Goal: Information Seeking & Learning: Check status

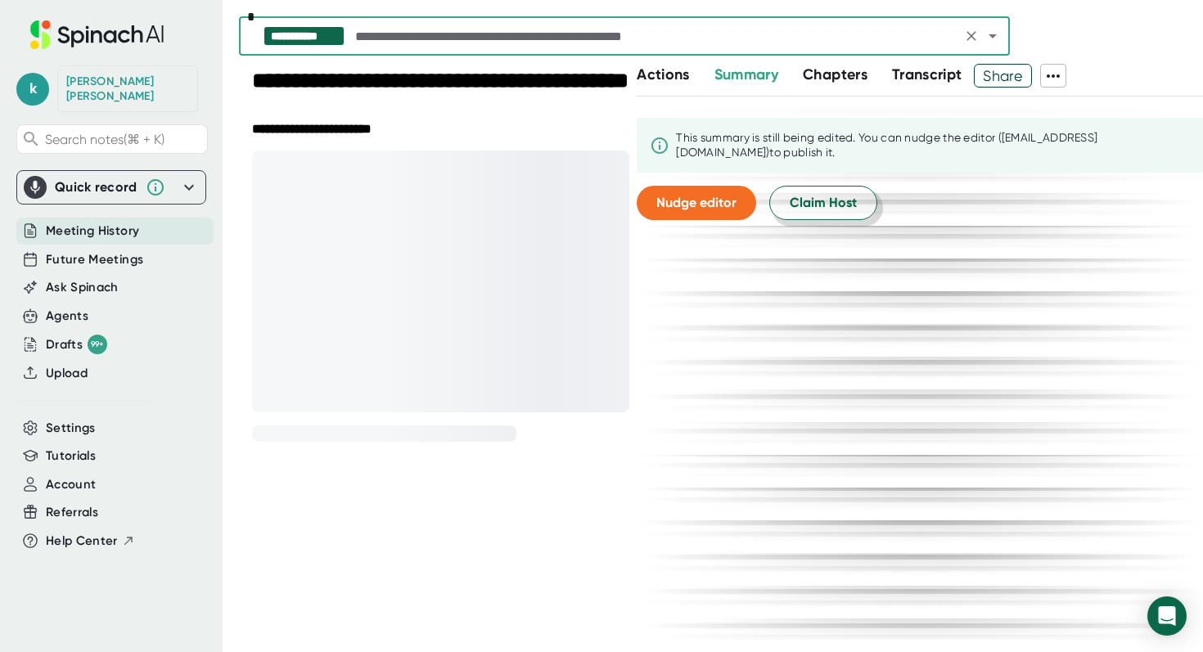
click at [808, 191] on button "Claim Host" at bounding box center [823, 203] width 108 height 34
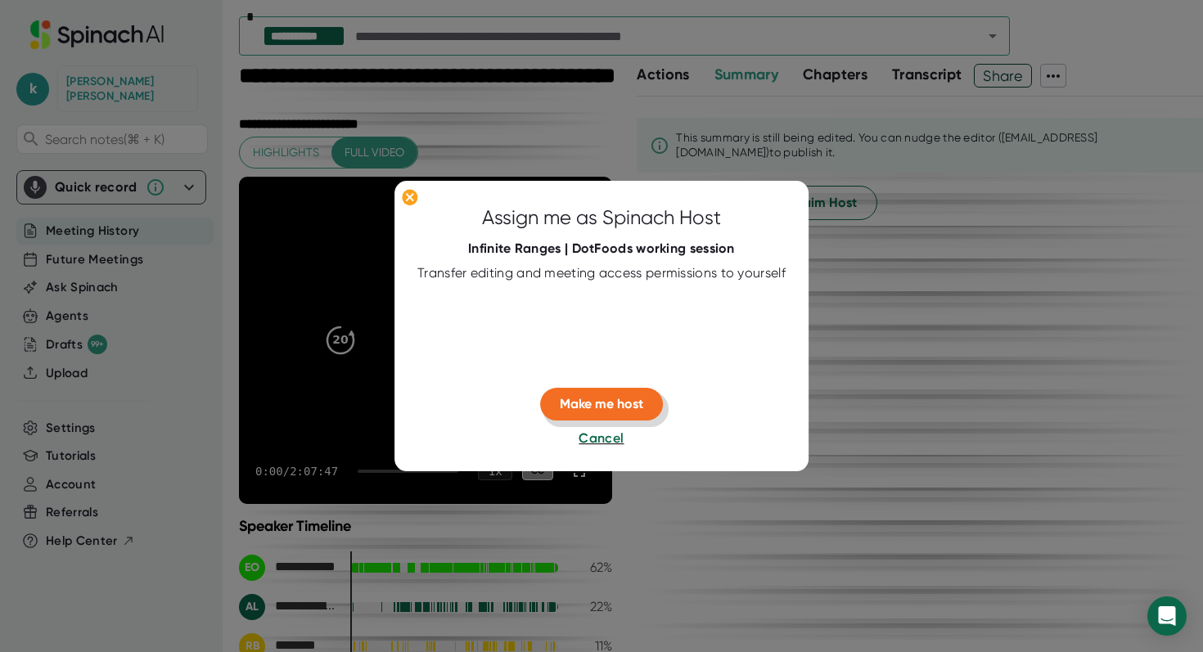
click at [595, 417] on button "Make me host" at bounding box center [601, 405] width 123 height 33
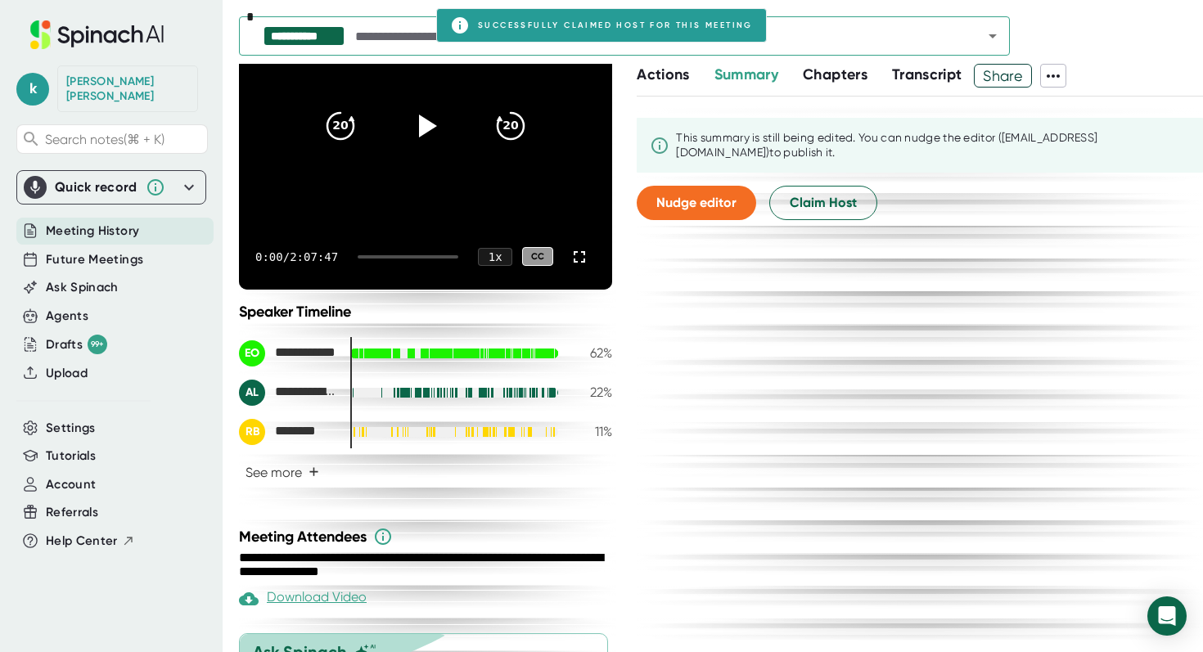
scroll to position [223, 0]
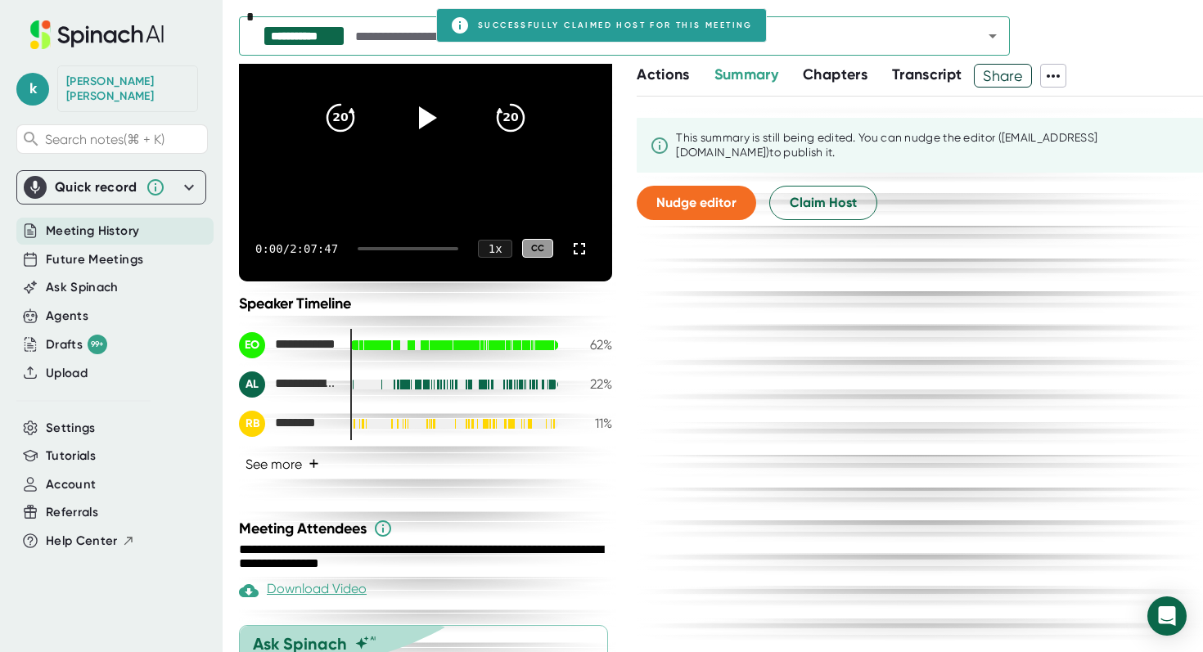
click at [286, 466] on button "See more +" at bounding box center [282, 464] width 87 height 29
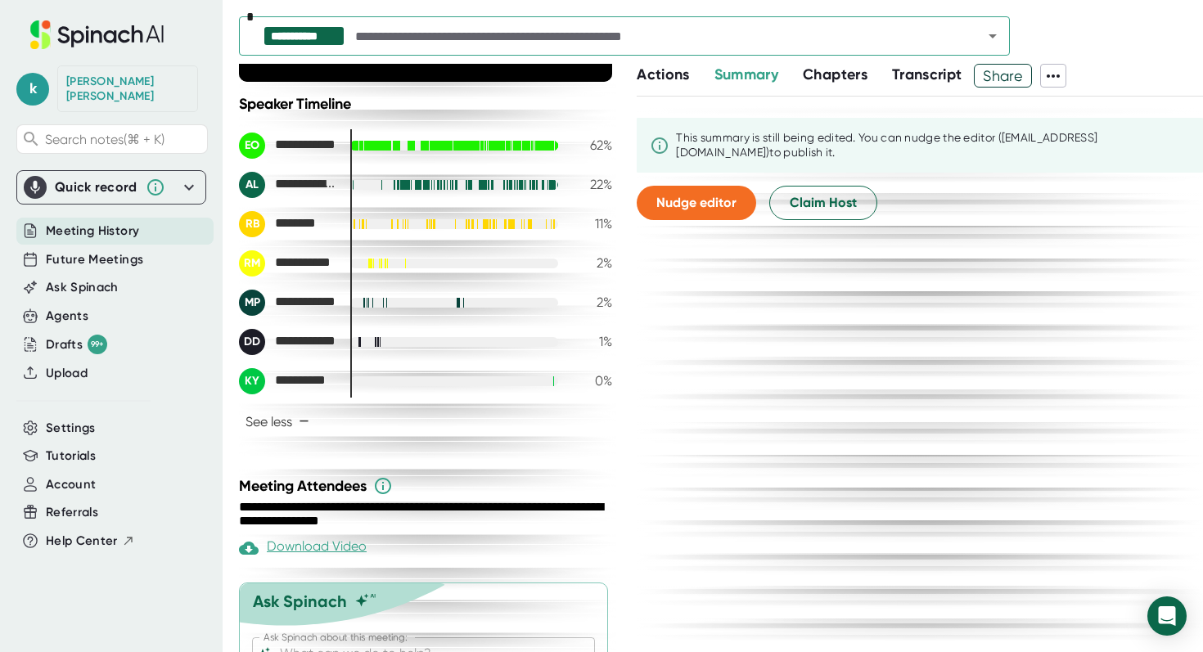
scroll to position [437, 0]
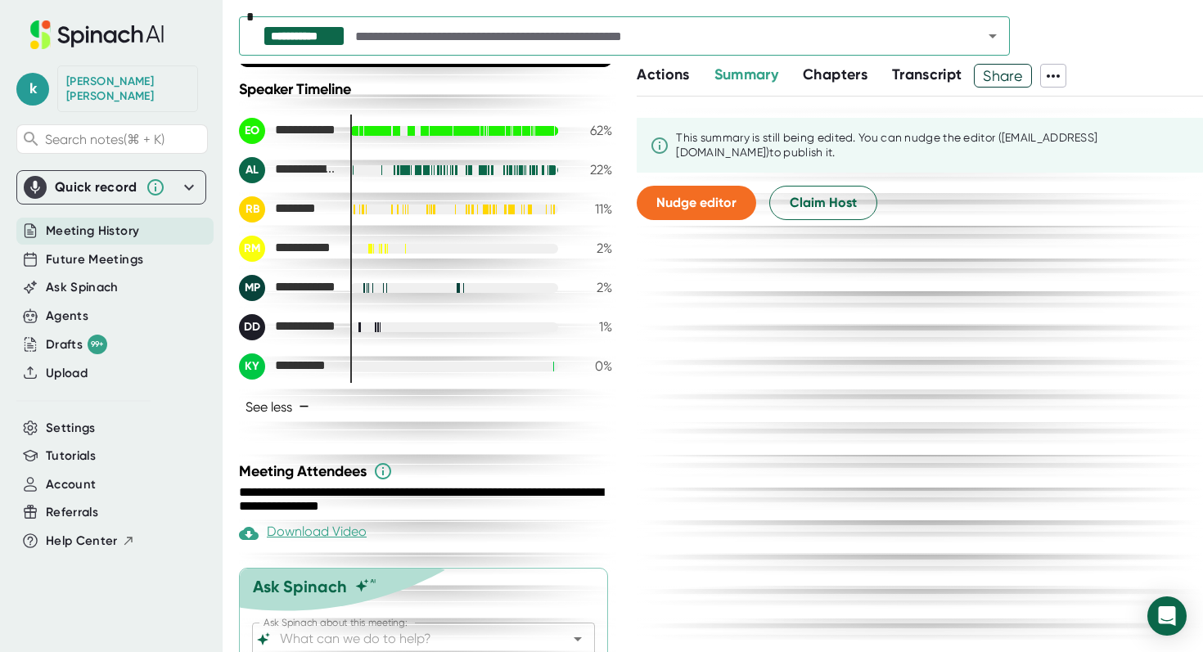
click at [309, 408] on span "−" at bounding box center [304, 406] width 11 height 13
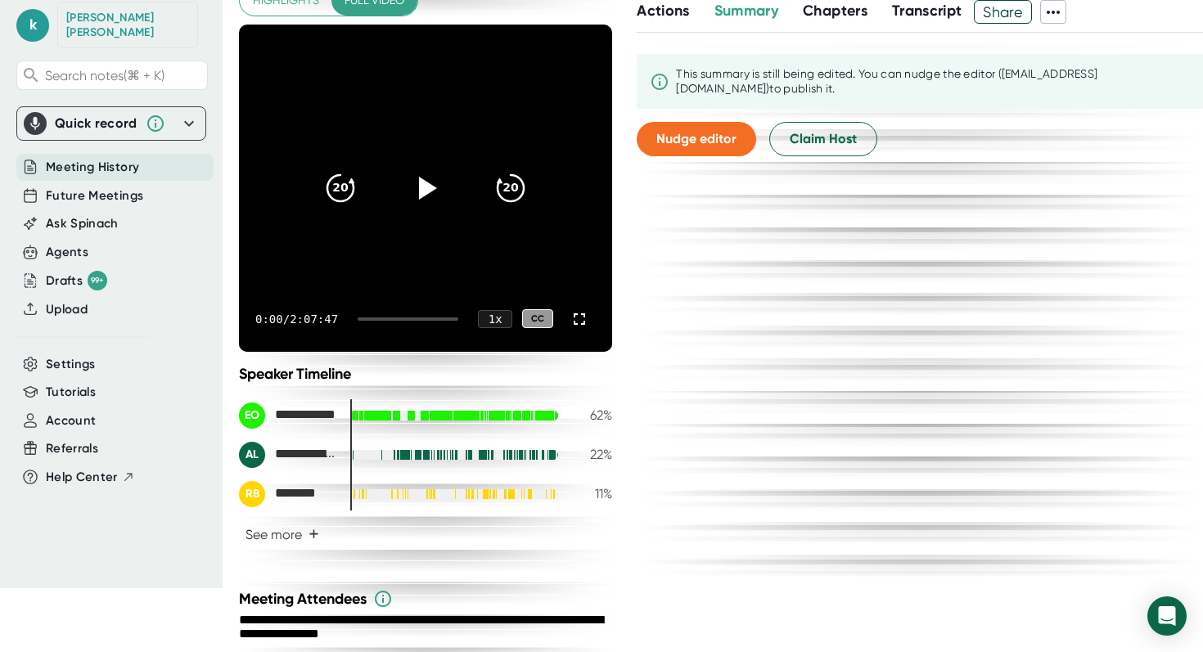
scroll to position [0, 0]
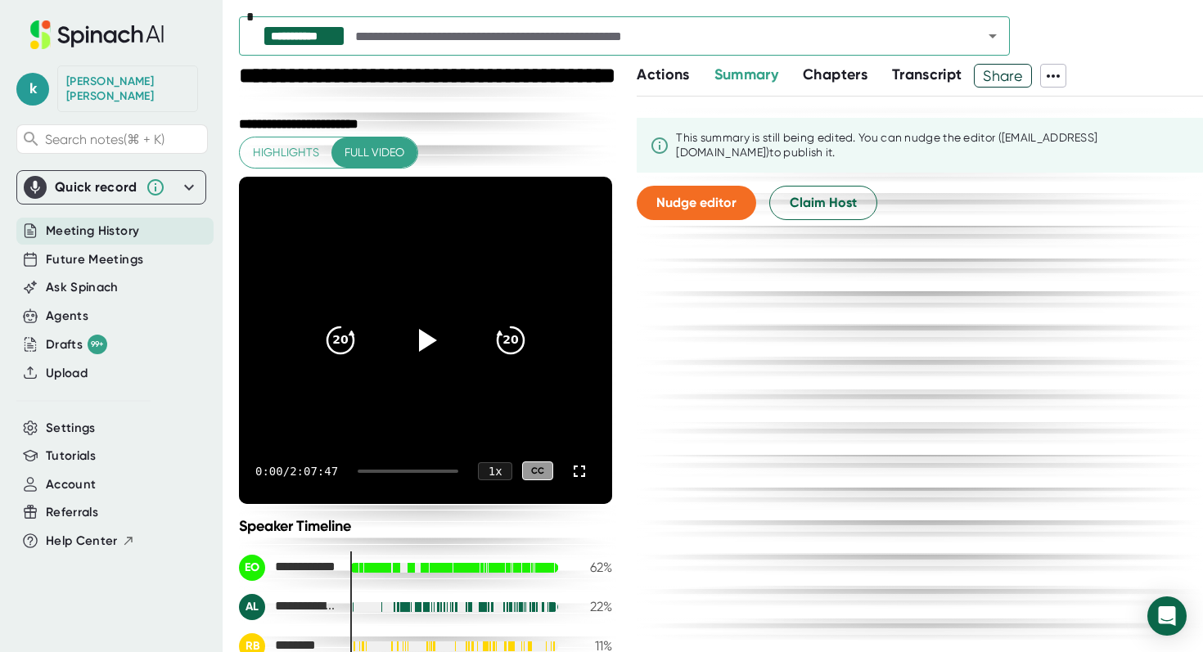
click at [992, 36] on icon "Open" at bounding box center [992, 36] width 8 height 4
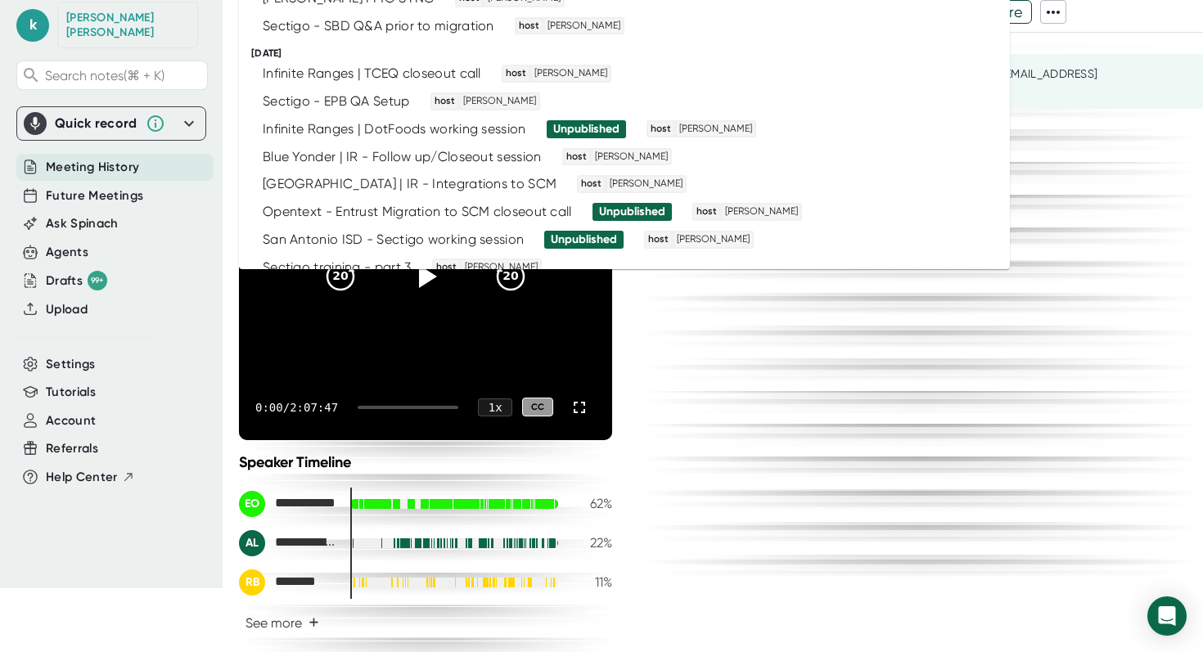
scroll to position [1008, 0]
click at [500, 131] on div "Infinite Ranges | DotFoods working session" at bounding box center [394, 130] width 263 height 16
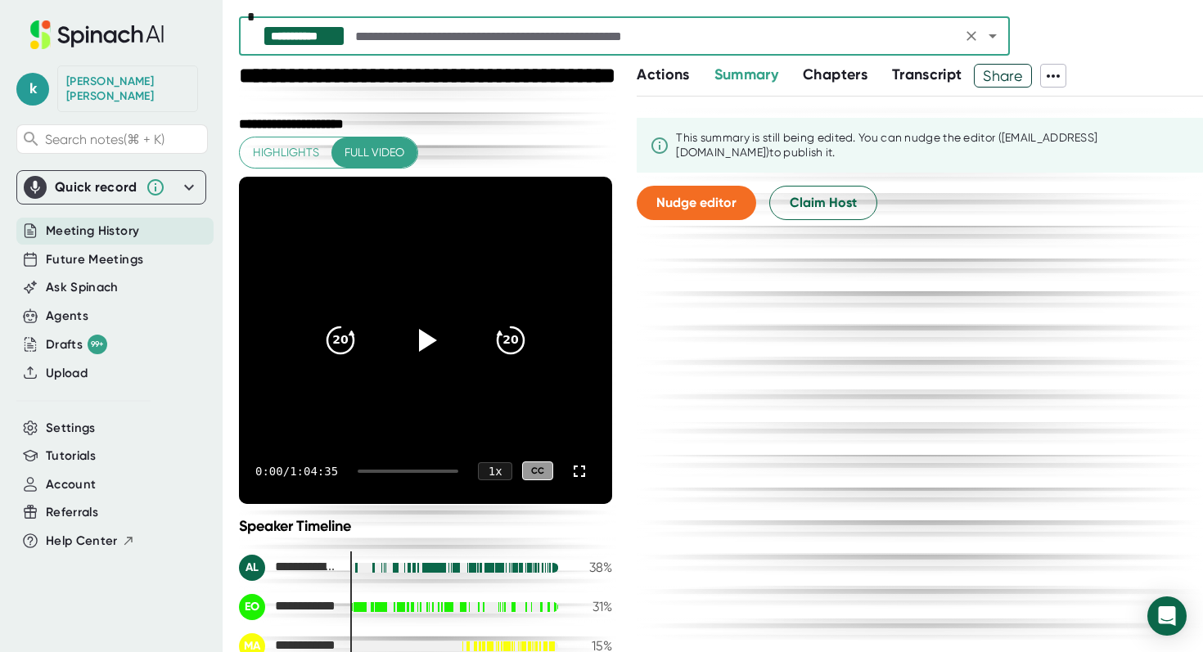
click at [442, 41] on input "text" at bounding box center [654, 36] width 605 height 23
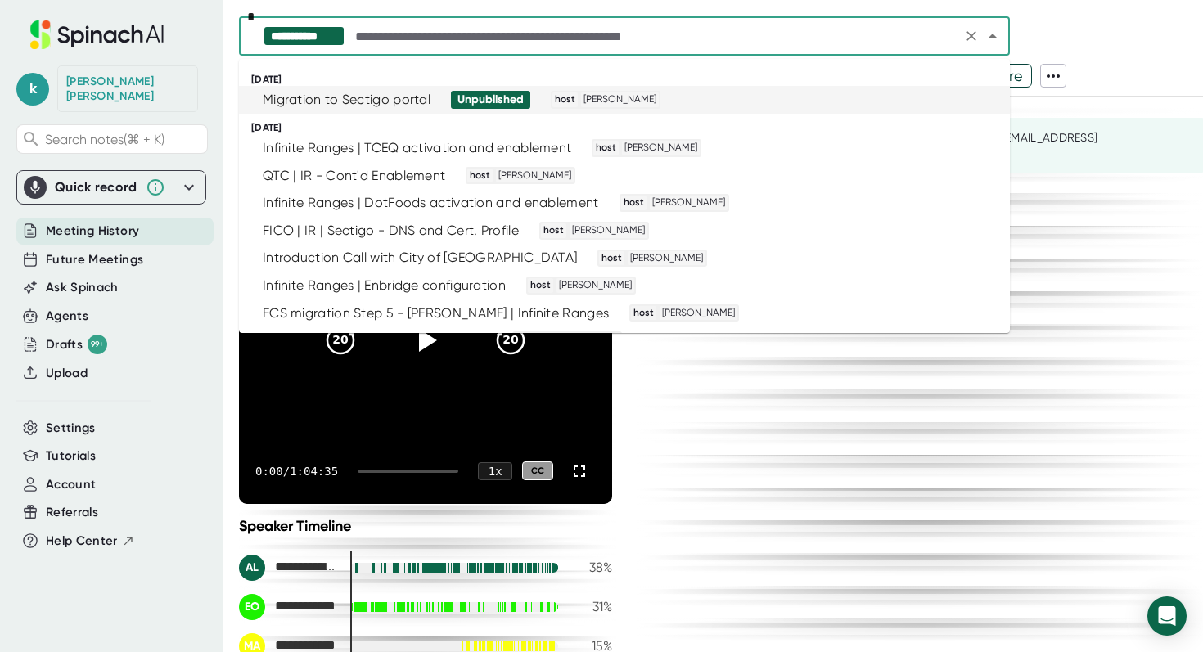
type input "*"
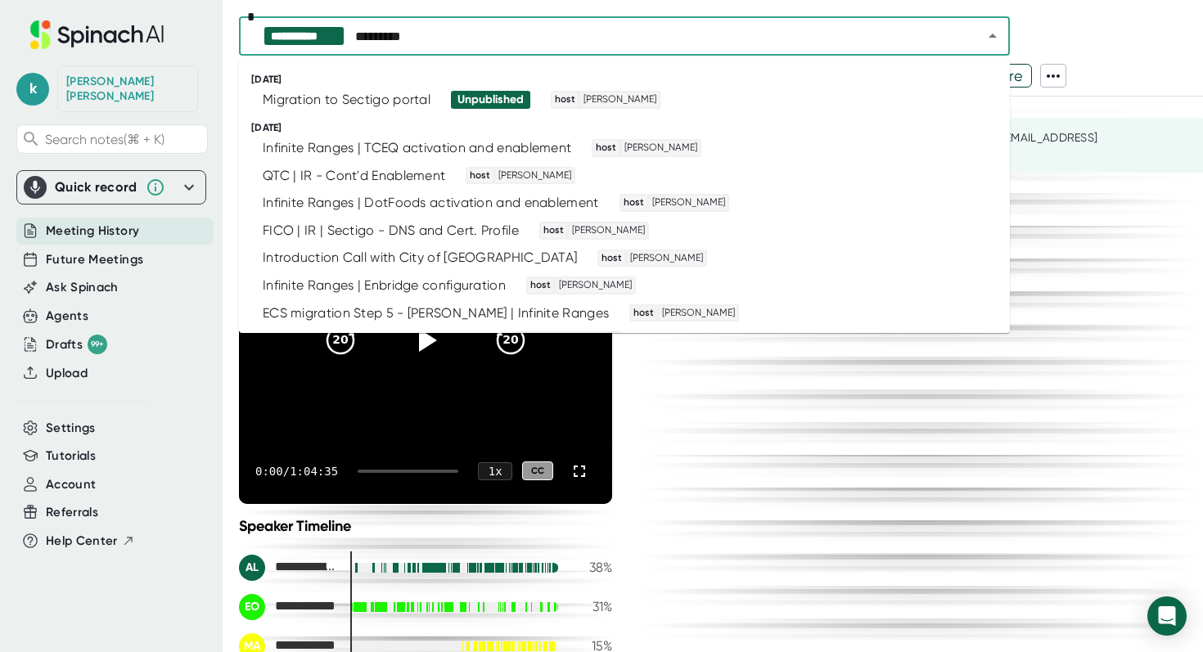
type input "*********"
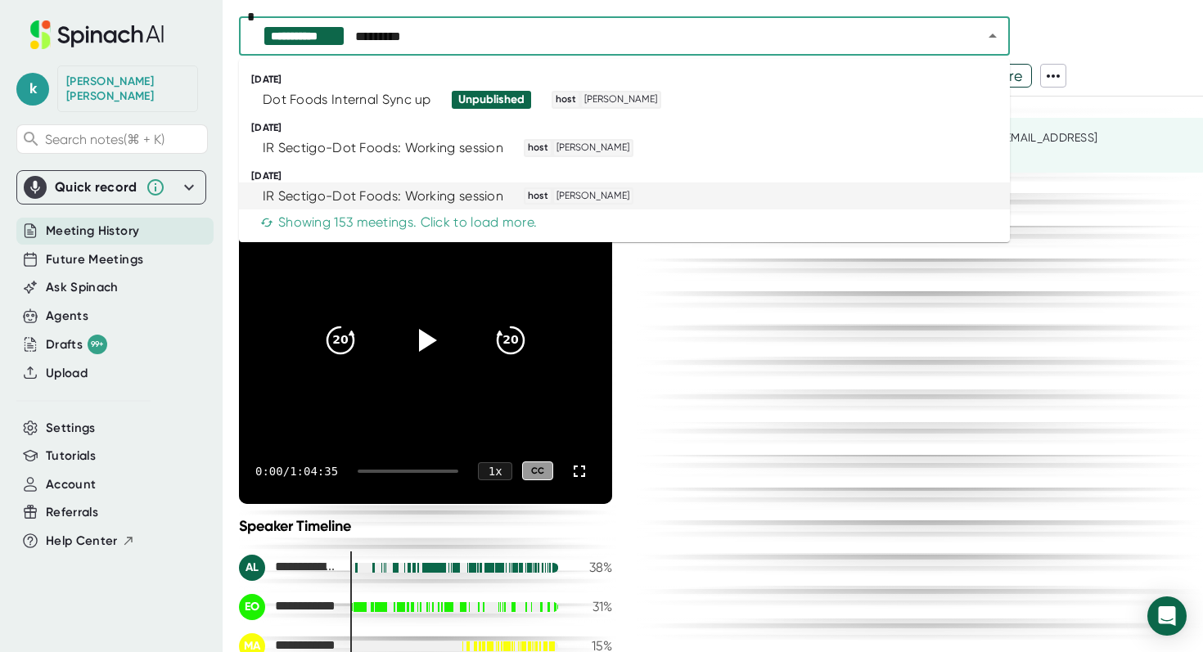
click at [430, 195] on div "IR Sectigo-Dot Foods: Working session" at bounding box center [383, 196] width 241 height 16
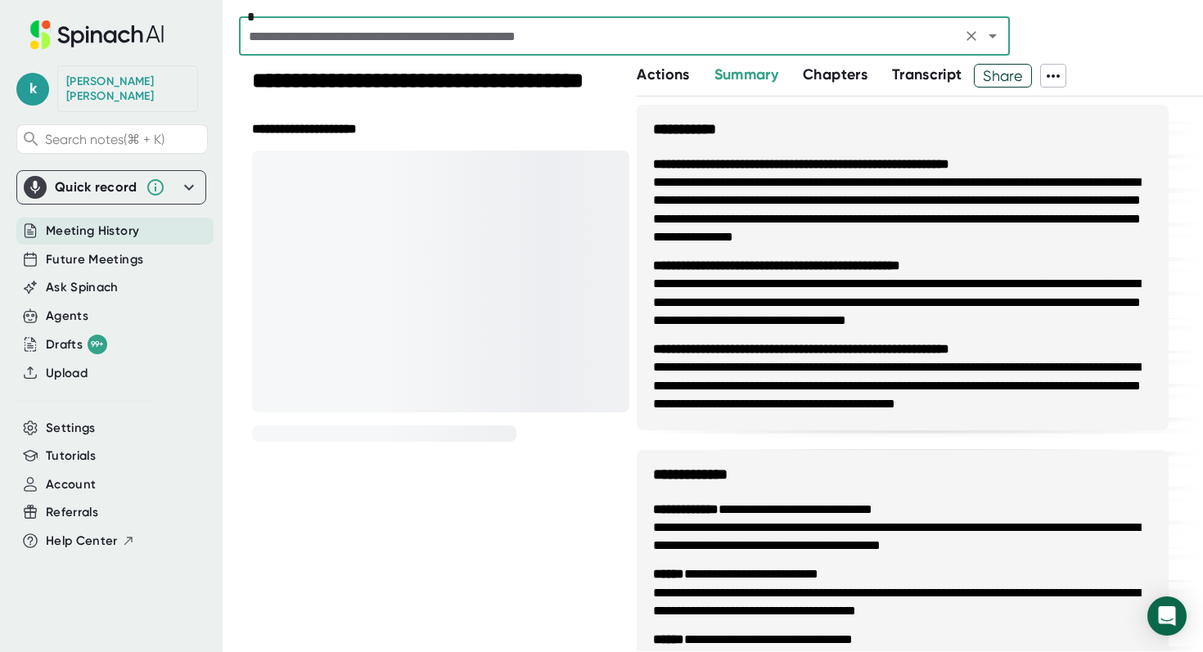
click at [655, 76] on span "Actions" at bounding box center [663, 74] width 52 height 18
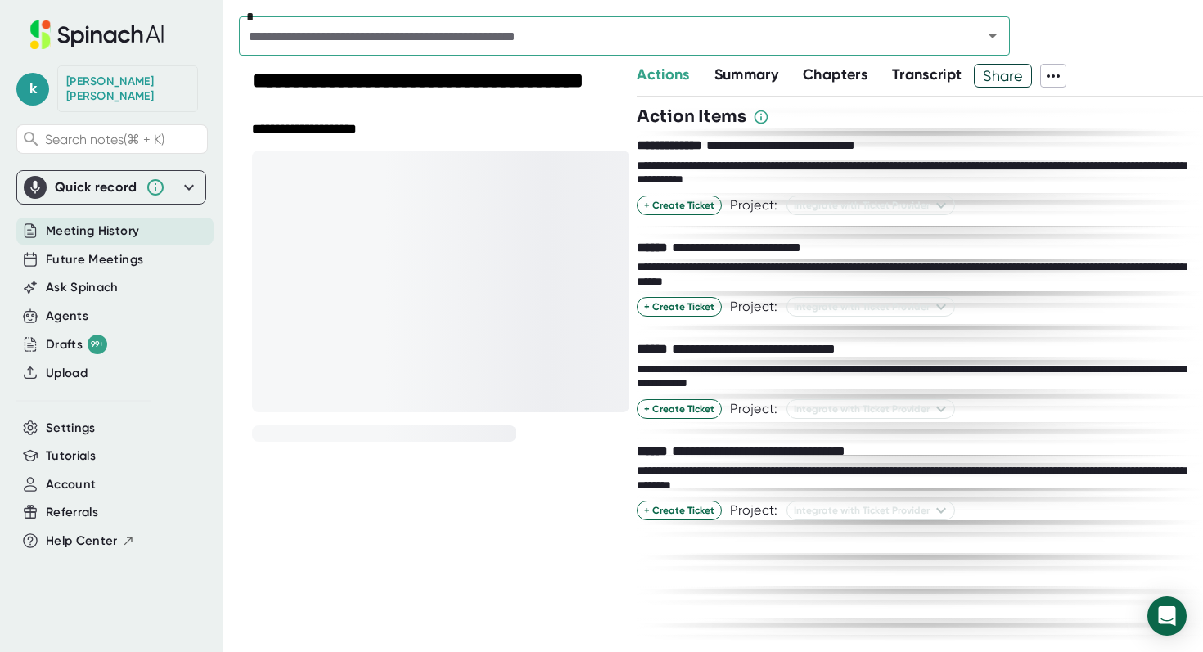
click at [845, 65] on button "Chapters" at bounding box center [835, 75] width 65 height 22
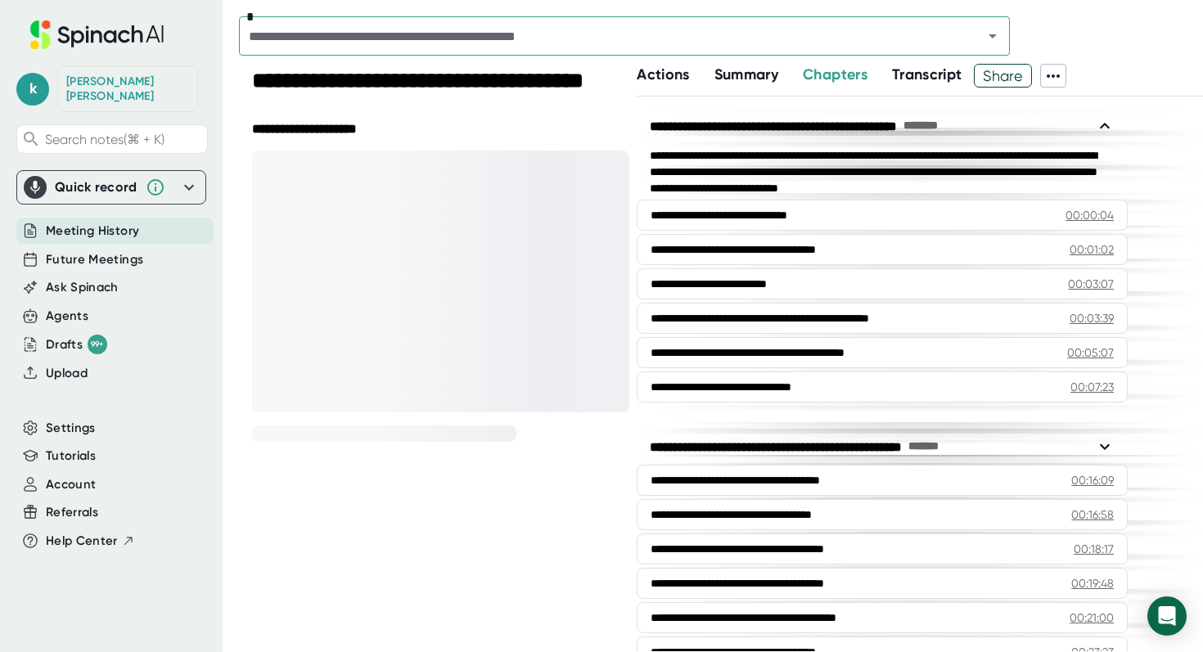
click at [741, 78] on span "Summary" at bounding box center [746, 74] width 64 height 18
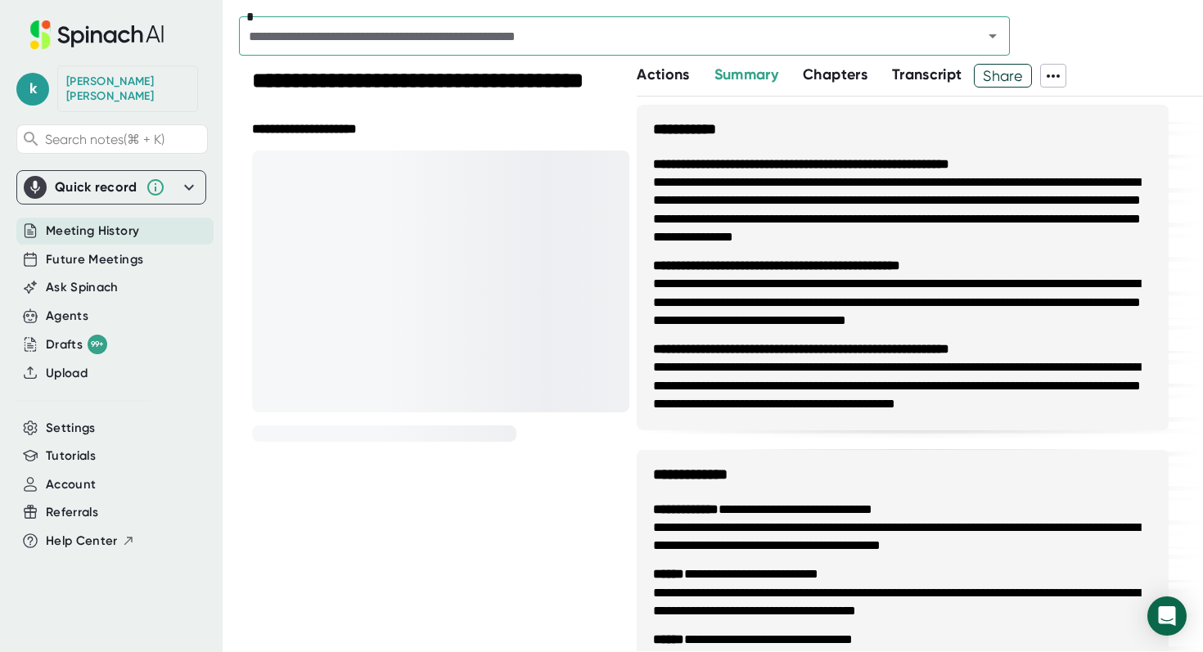
click at [911, 74] on span "Transcript" at bounding box center [927, 74] width 70 height 18
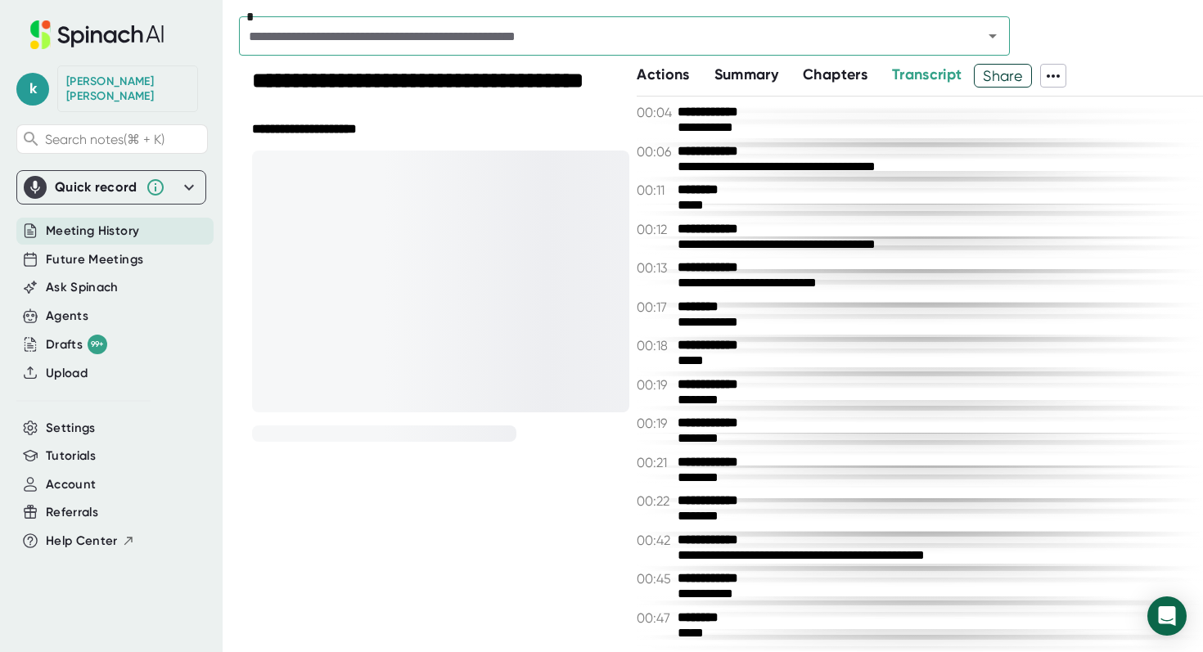
click at [668, 62] on div "*" at bounding box center [721, 39] width 964 height 47
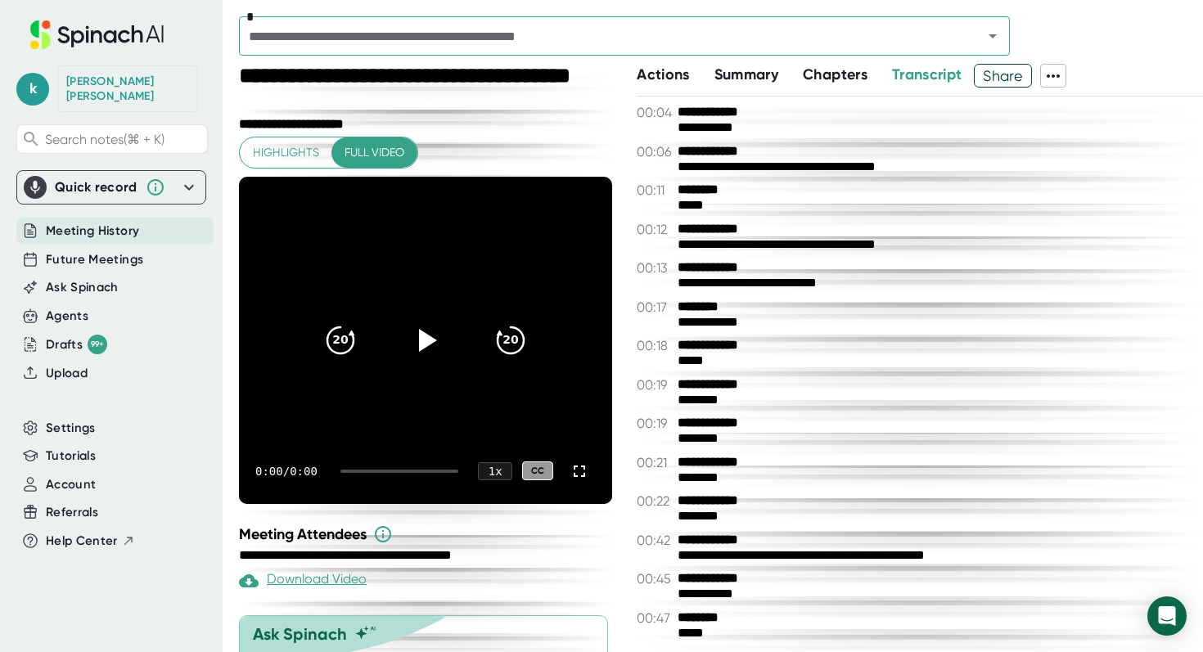
click at [668, 77] on span "Actions" at bounding box center [663, 74] width 52 height 18
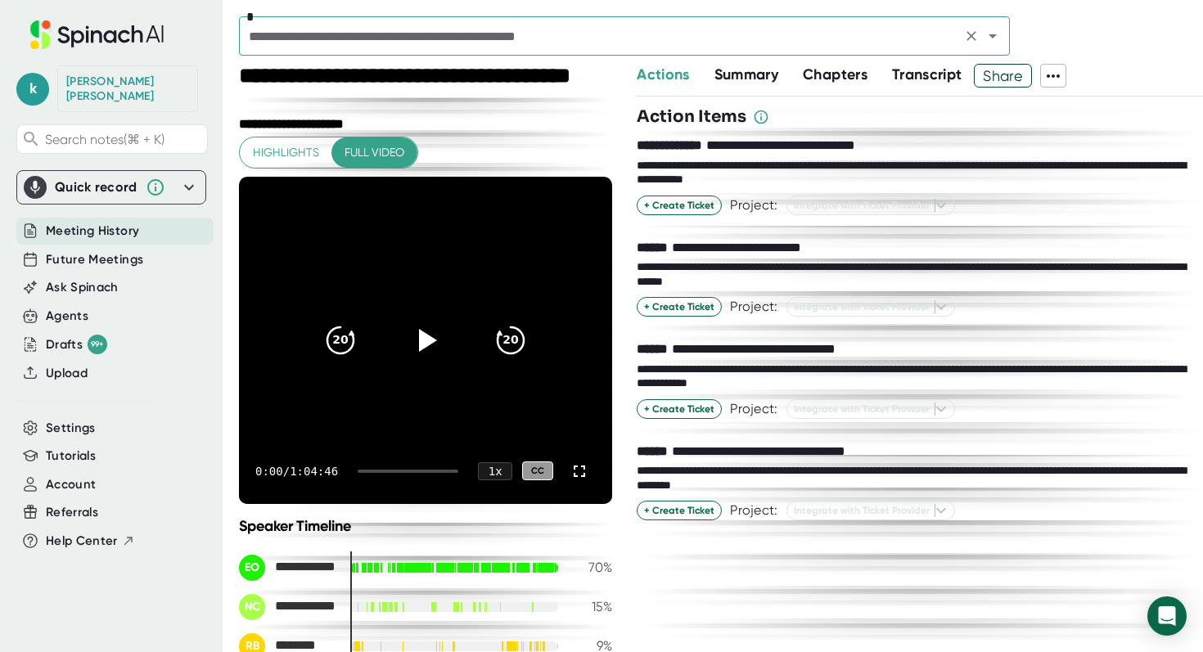
click at [624, 34] on input "text" at bounding box center [600, 36] width 713 height 23
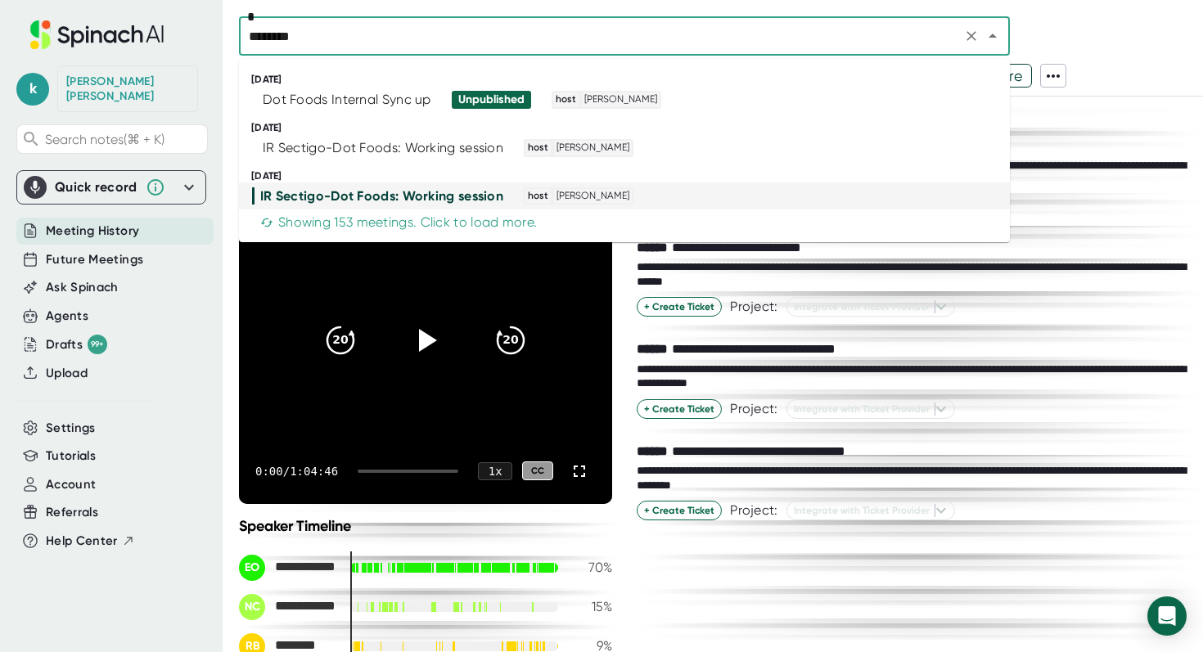
type input "*********"
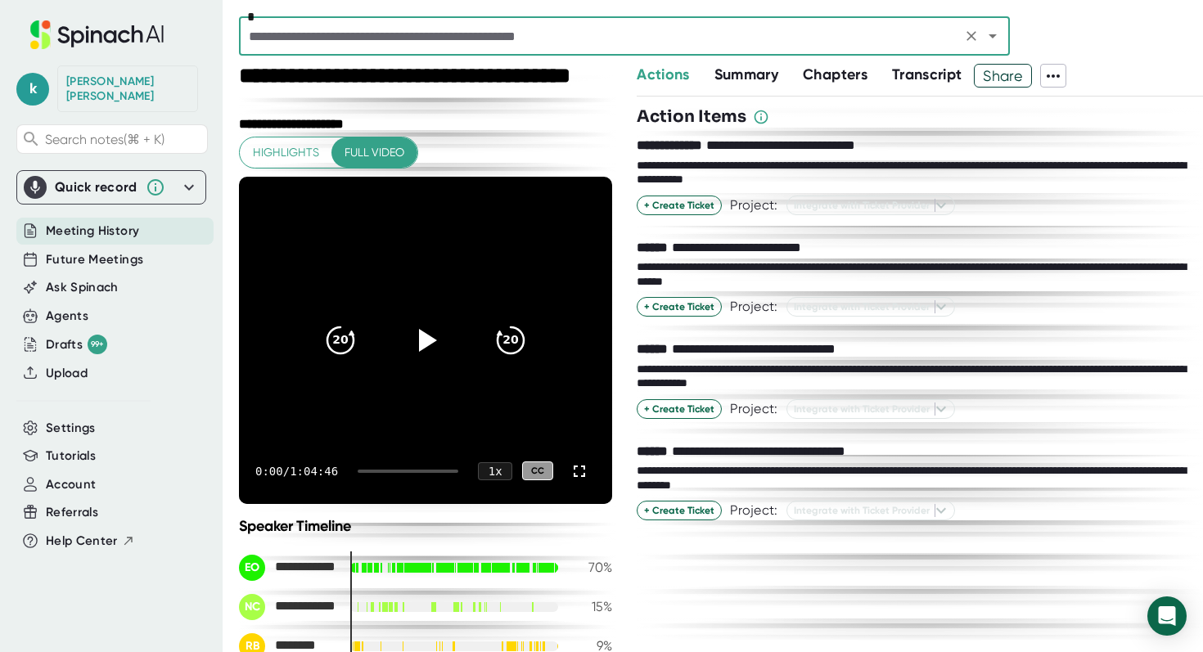
click at [841, 43] on input "text" at bounding box center [600, 36] width 713 height 23
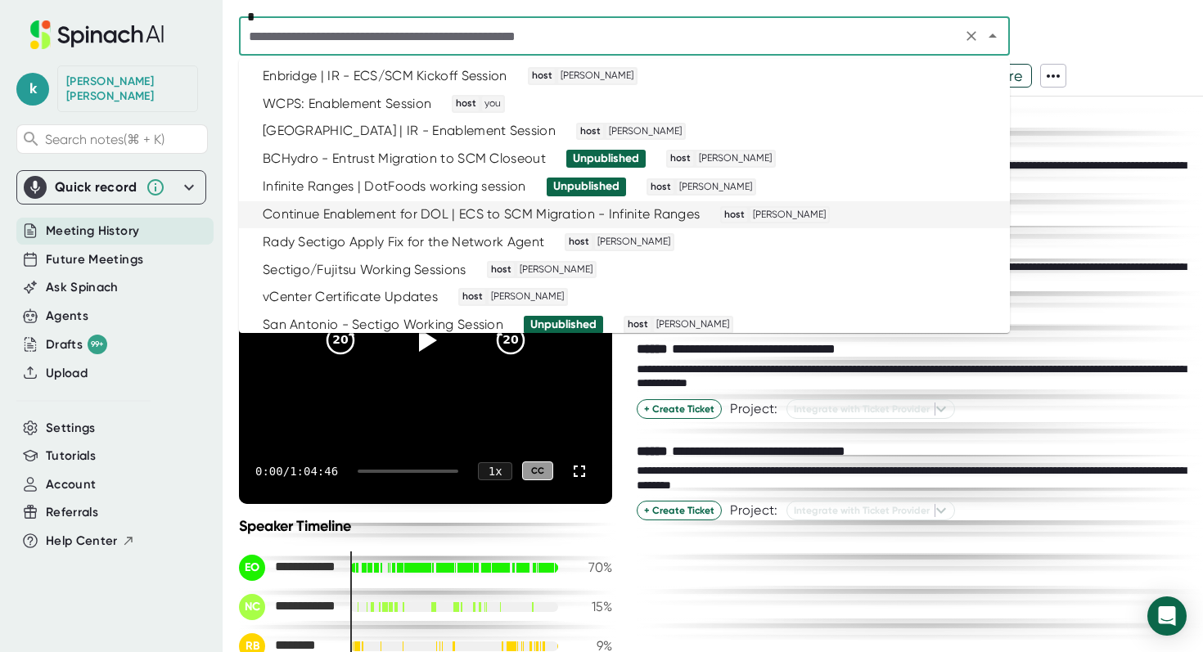
scroll to position [1748, 0]
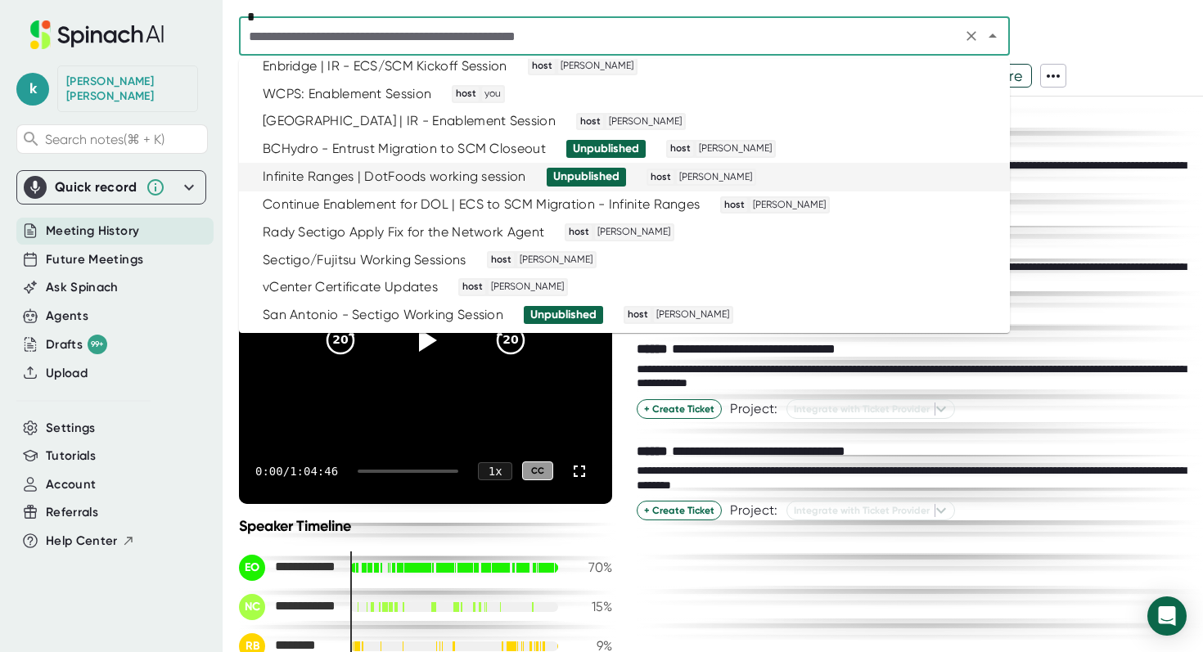
click at [421, 187] on li "Infinite Ranges | DotFoods working session Unpublished host [PERSON_NAME]" at bounding box center [624, 177] width 771 height 28
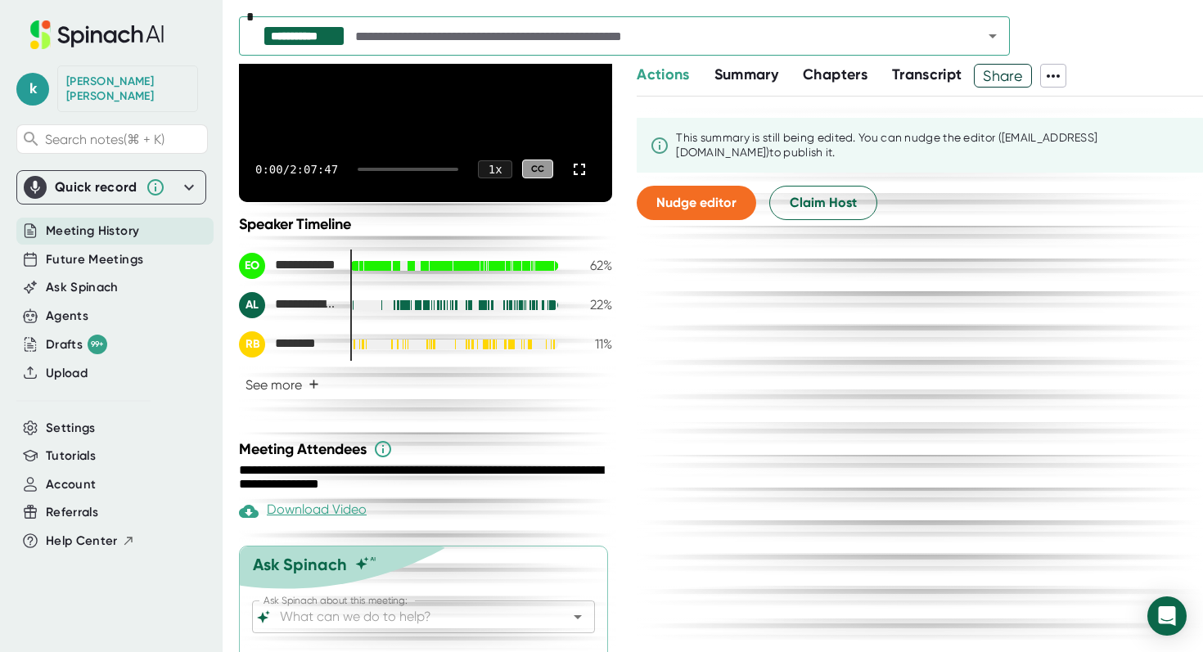
scroll to position [283, 0]
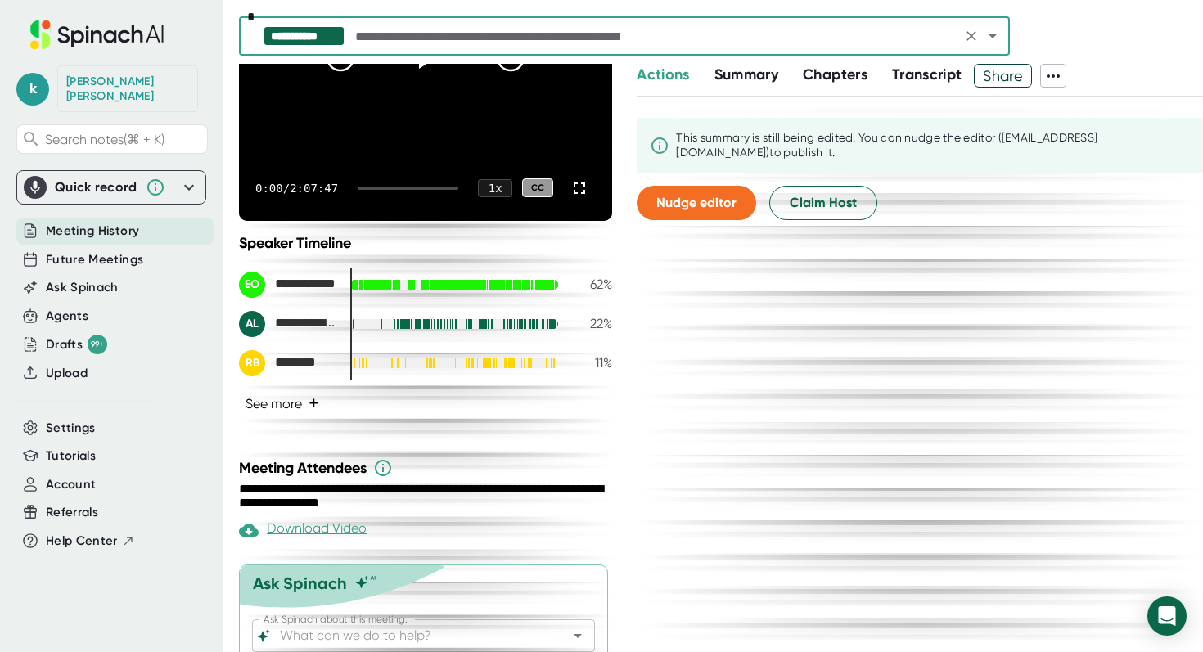
click at [321, 401] on button "See more +" at bounding box center [282, 403] width 87 height 29
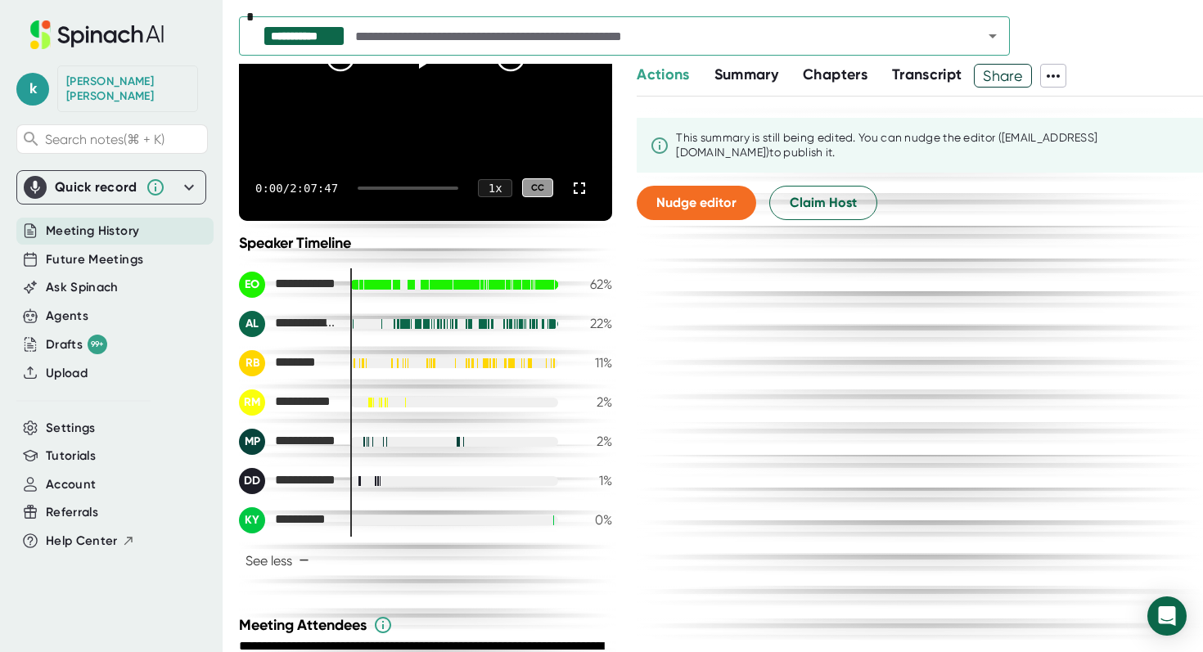
click at [365, 479] on div at bounding box center [454, 481] width 208 height 10
click at [394, 479] on div at bounding box center [454, 481] width 208 height 10
click at [255, 479] on div "DD" at bounding box center [252, 481] width 26 height 26
click at [306, 484] on span "**********" at bounding box center [306, 481] width 62 height 16
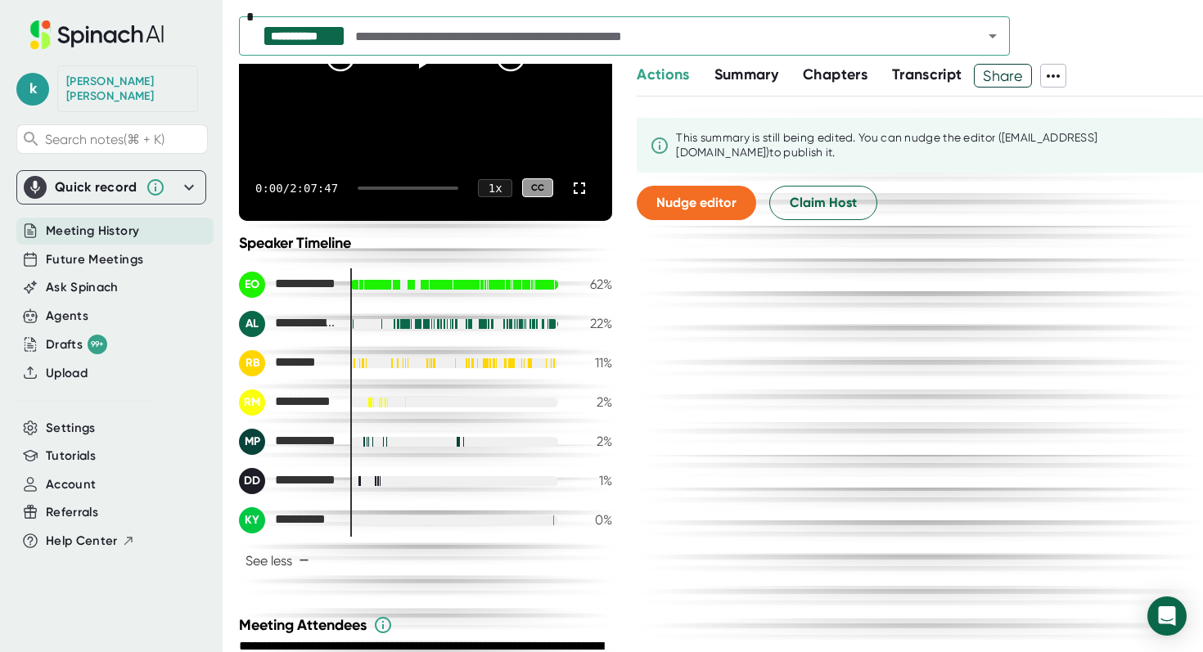
click at [608, 477] on div "1 %" at bounding box center [591, 481] width 41 height 16
